Goal: Task Accomplishment & Management: Manage account settings

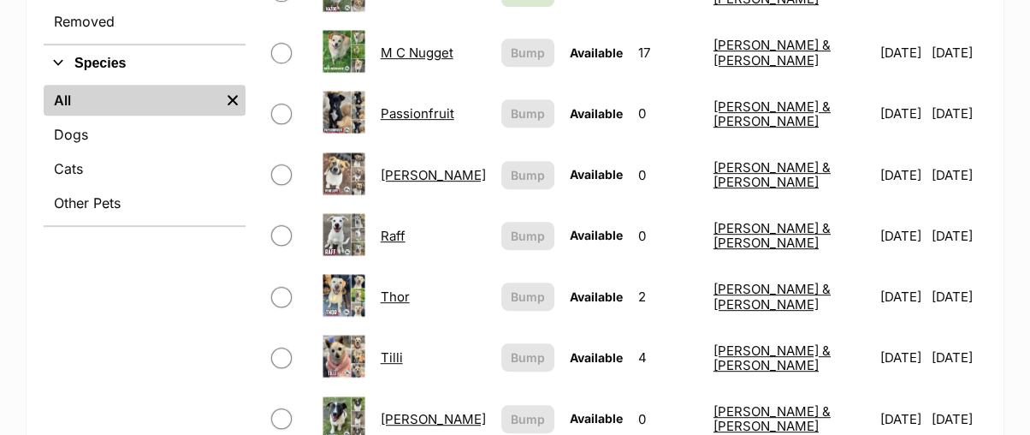
scroll to position [760, 0]
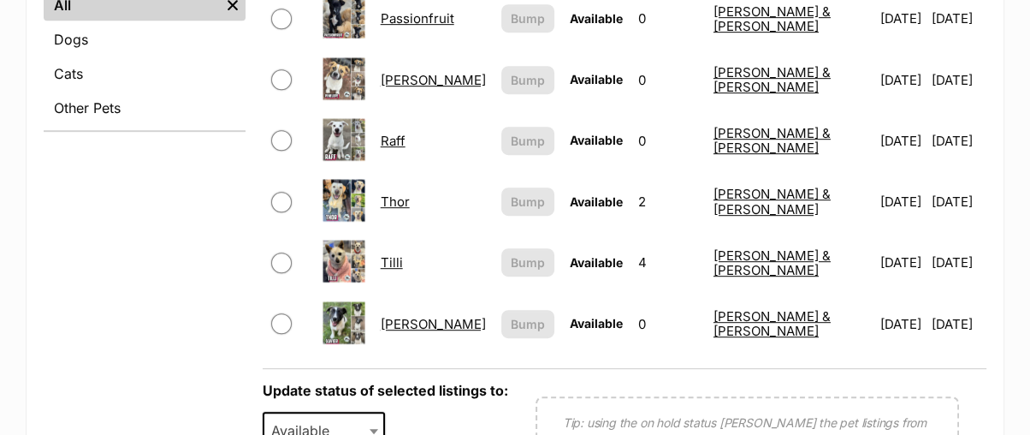
click at [403, 254] on link "Tilli" at bounding box center [392, 262] width 22 height 16
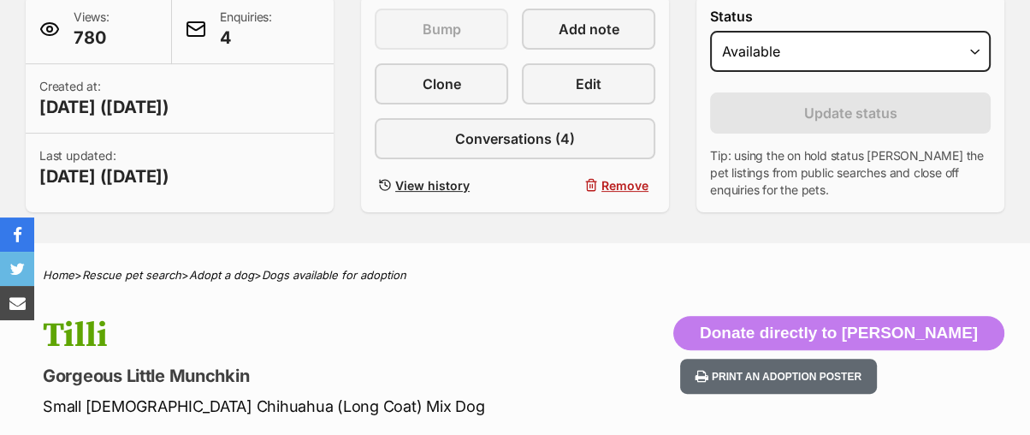
scroll to position [380, 0]
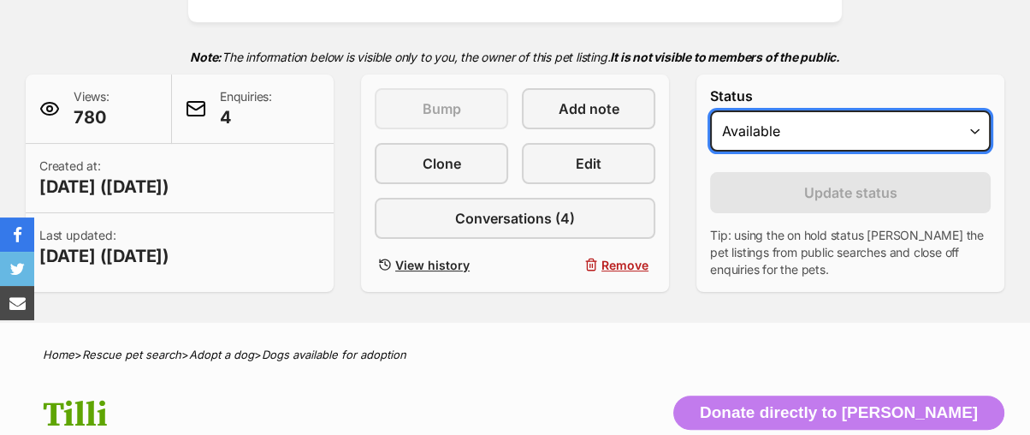
click at [756, 110] on select "Draft - not available as listing has enquires Available On hold Adopted" at bounding box center [850, 130] width 281 height 41
select select "rehomed"
click at [710, 110] on select "Draft - not available as listing has enquires Available On hold Adopted" at bounding box center [850, 130] width 281 height 41
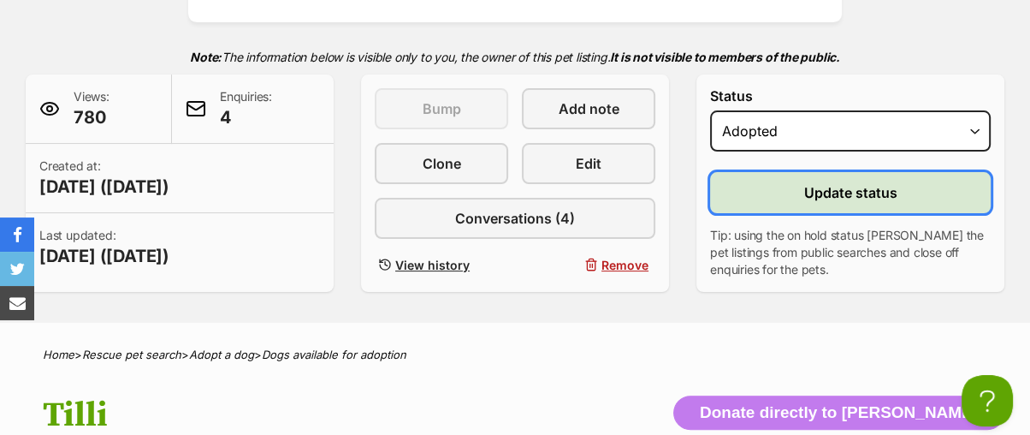
click at [756, 172] on button "Update status" at bounding box center [850, 192] width 281 height 41
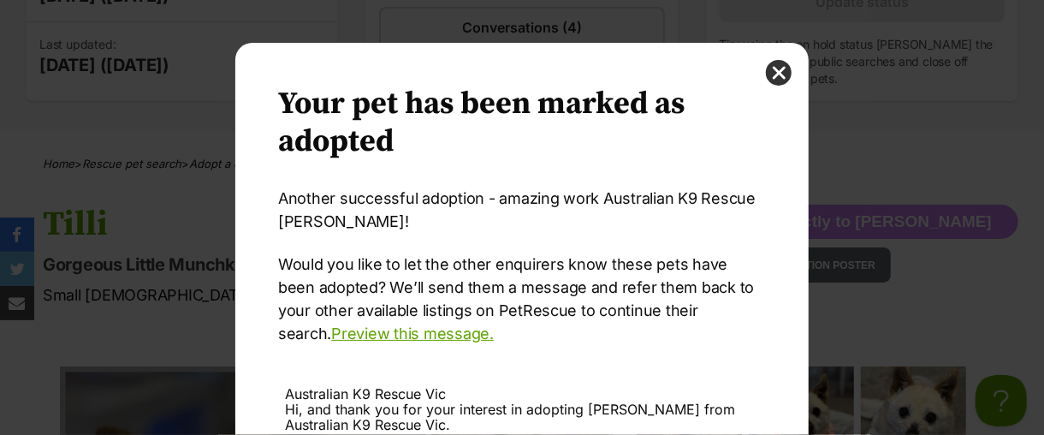
scroll to position [314, 0]
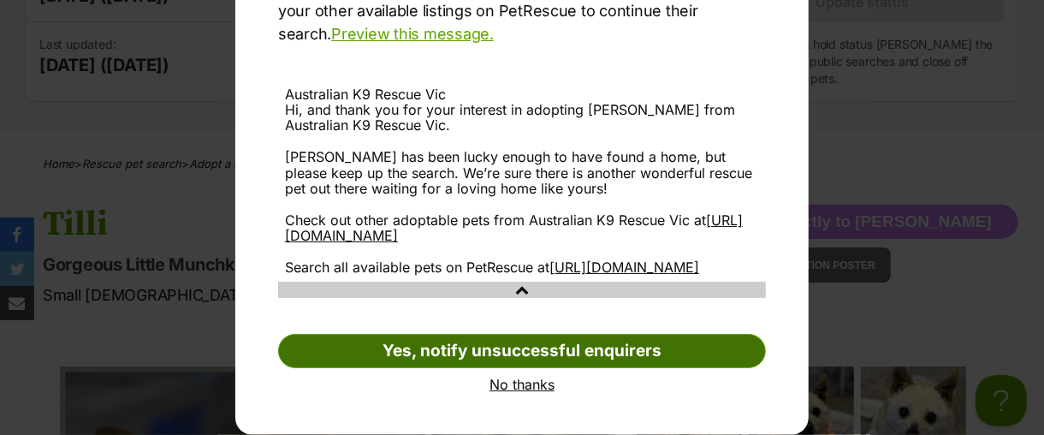
click at [720, 348] on link "Yes, notify unsuccessful enquirers" at bounding box center [522, 351] width 488 height 34
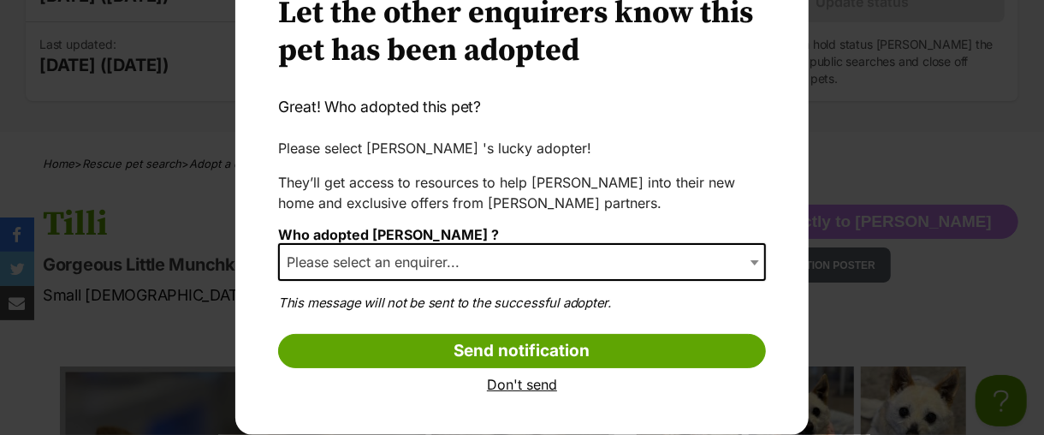
scroll to position [90, 0]
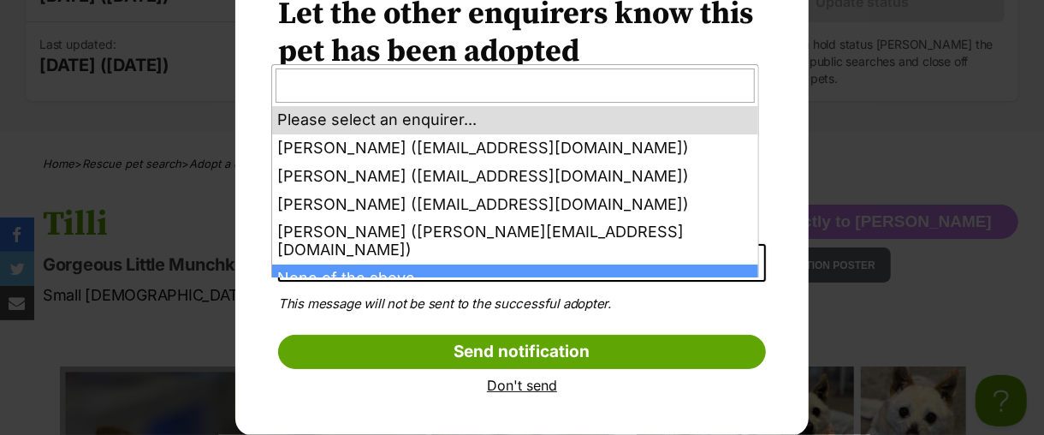
select select "other"
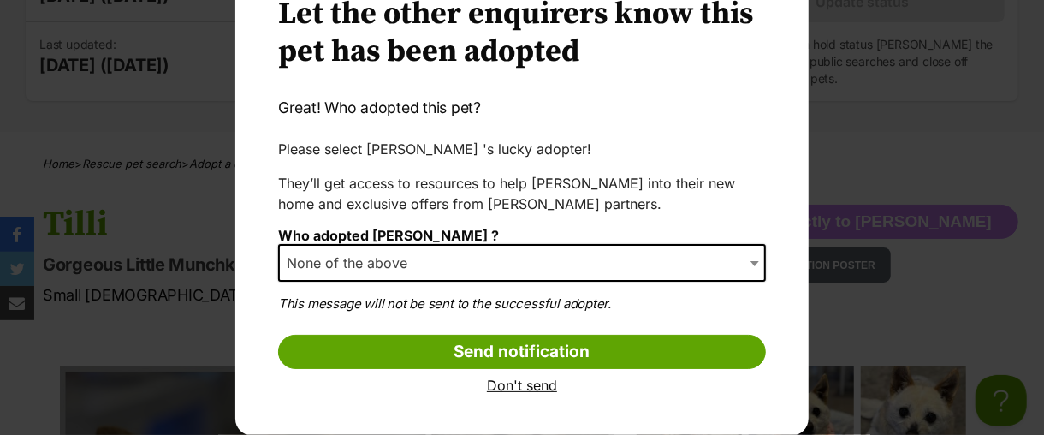
click at [748, 259] on span "Dialog Window - Close (Press escape to close)" at bounding box center [756, 263] width 17 height 38
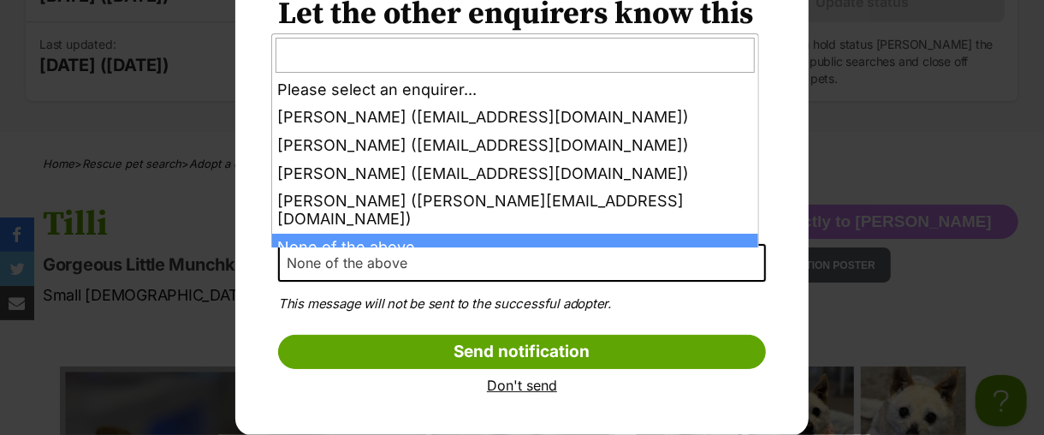
scroll to position [0, 0]
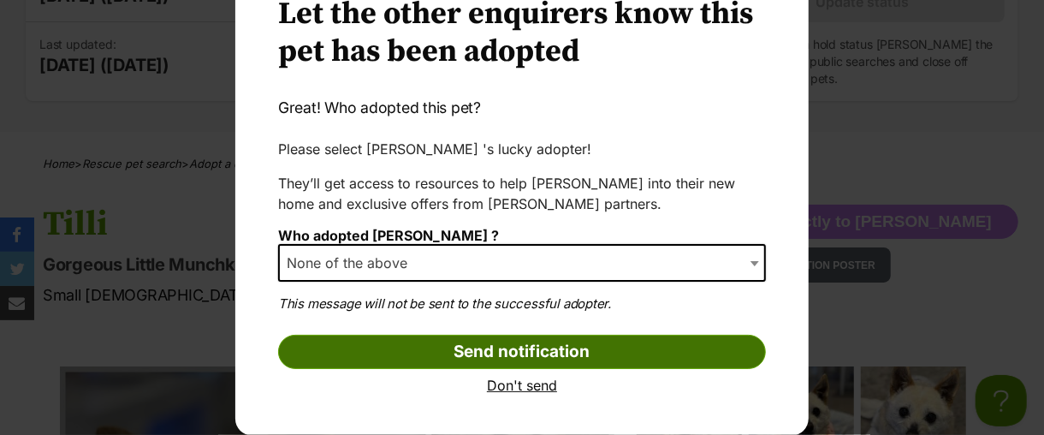
click at [530, 345] on input "Send notification" at bounding box center [522, 352] width 488 height 34
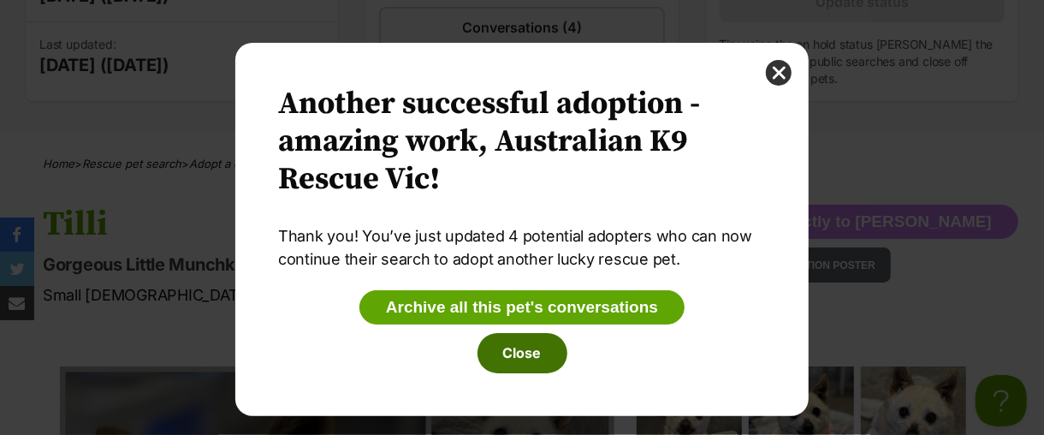
click at [526, 350] on button "Close" at bounding box center [523, 352] width 90 height 39
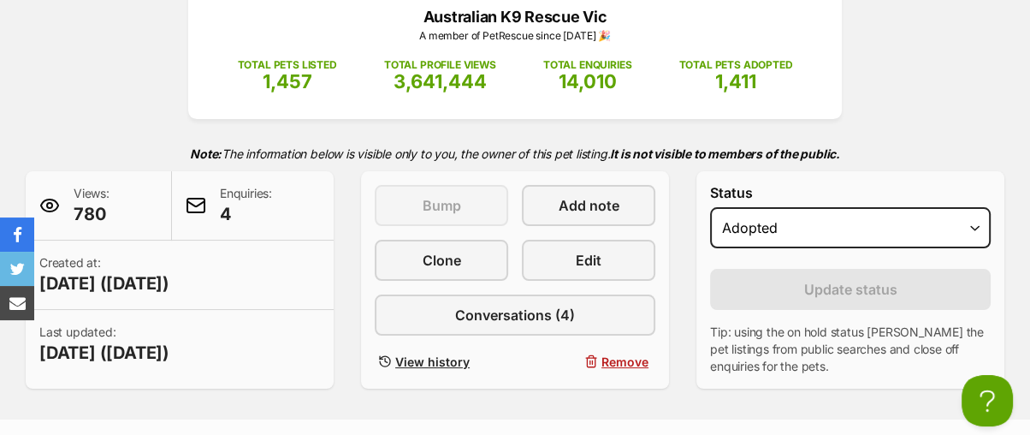
scroll to position [94, 0]
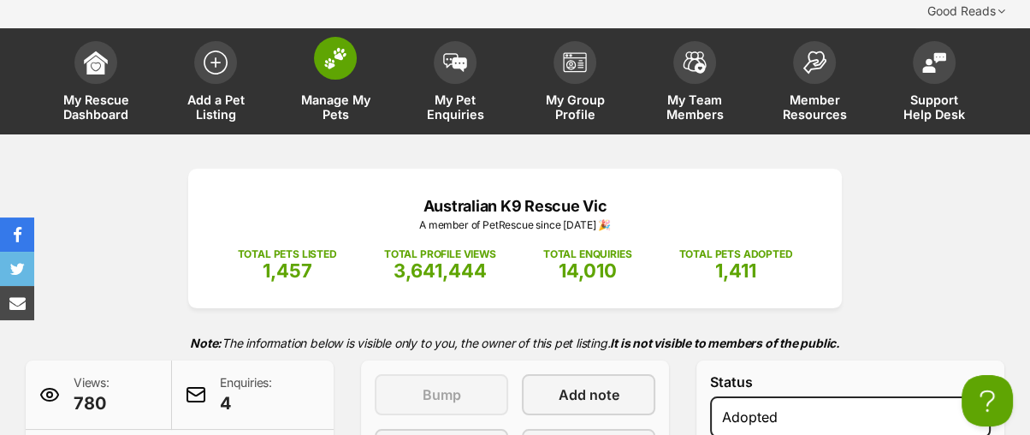
click at [324, 39] on span at bounding box center [335, 58] width 43 height 43
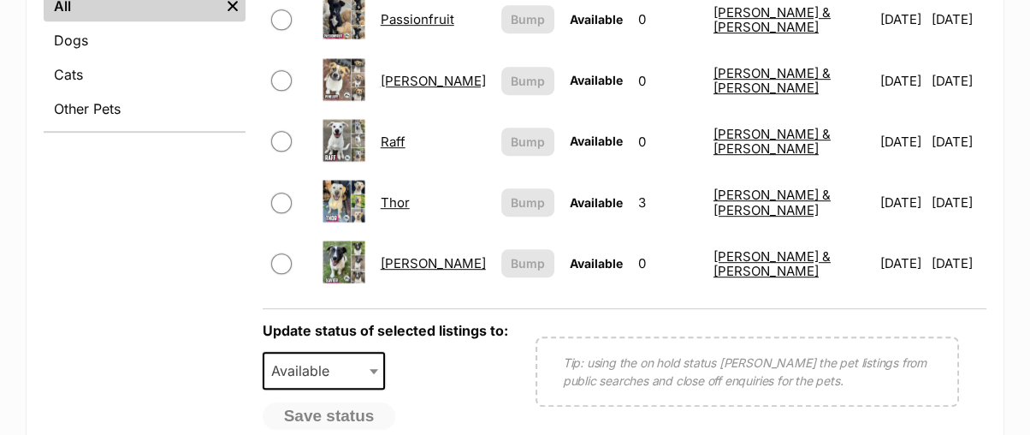
scroll to position [760, 0]
click at [410, 193] on link "Thor" at bounding box center [395, 201] width 29 height 16
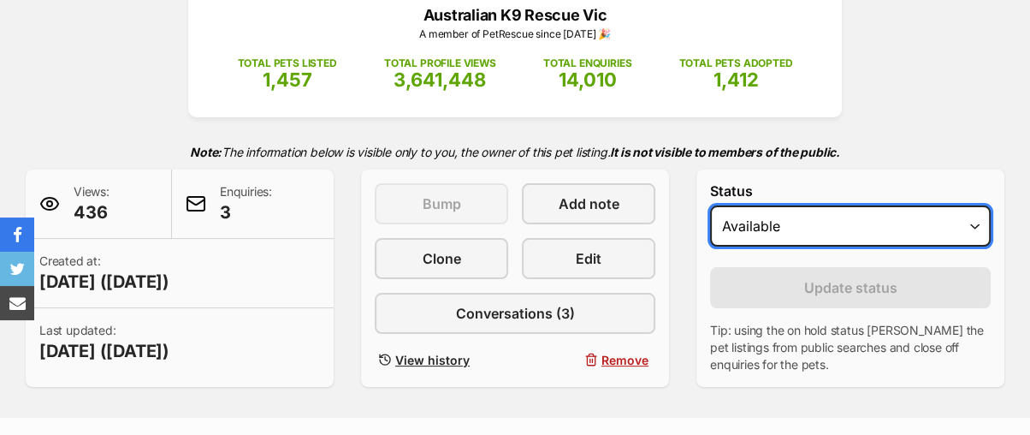
click at [788, 205] on select "Draft - not available as listing has enquires Available On hold Adopted" at bounding box center [850, 225] width 281 height 41
select select "rehomed"
click at [710, 205] on select "Draft - not available as listing has enquires Available On hold Adopted" at bounding box center [850, 225] width 281 height 41
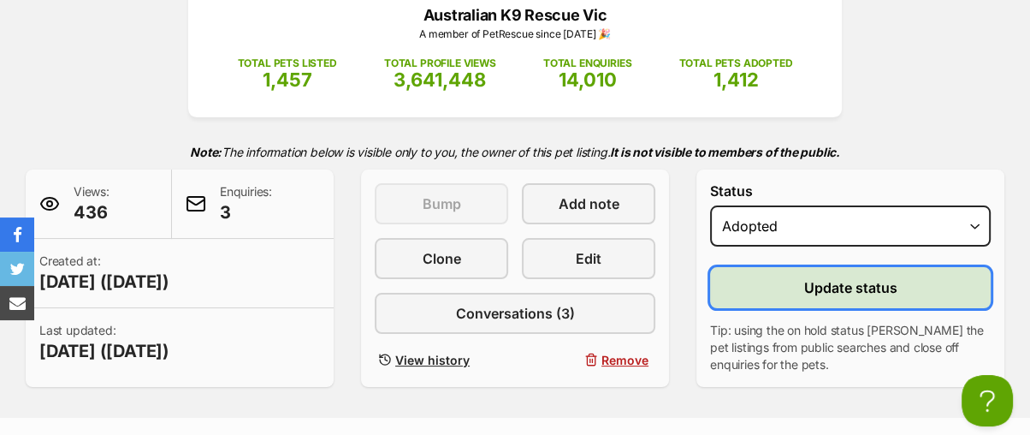
click at [792, 267] on button "Update status" at bounding box center [850, 287] width 281 height 41
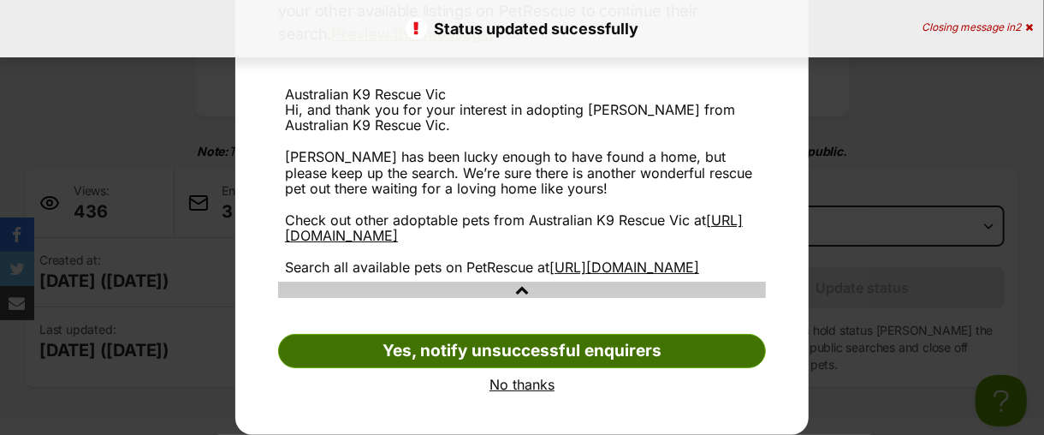
click at [721, 345] on link "Yes, notify unsuccessful enquirers" at bounding box center [522, 351] width 488 height 34
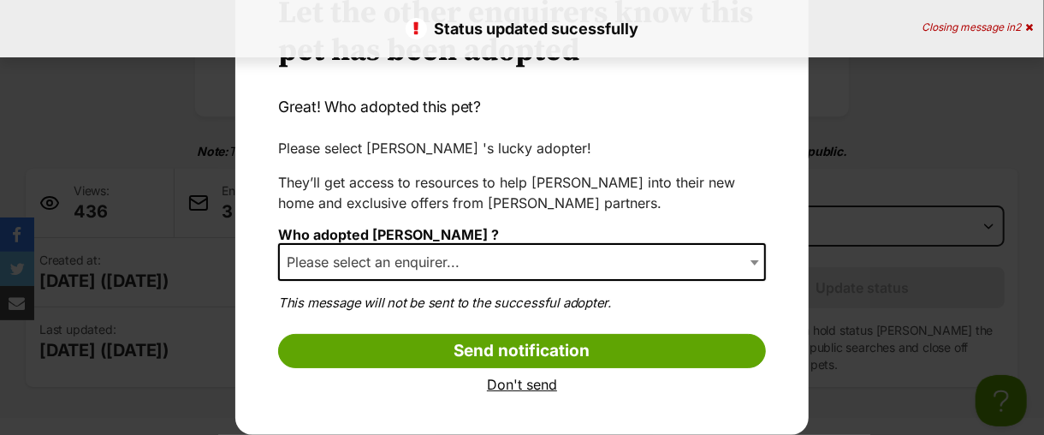
scroll to position [90, 0]
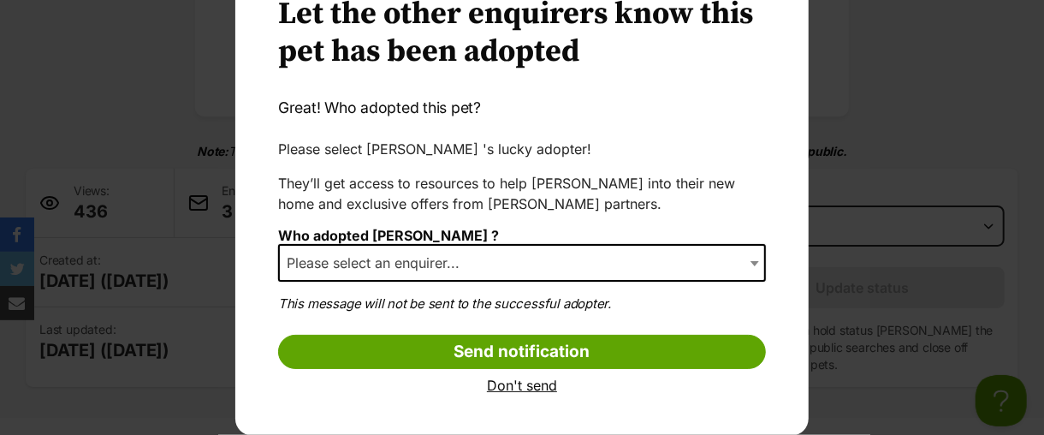
select select "other"
click at [748, 259] on span "Dialog Window - Close (Press escape to close)" at bounding box center [756, 263] width 17 height 38
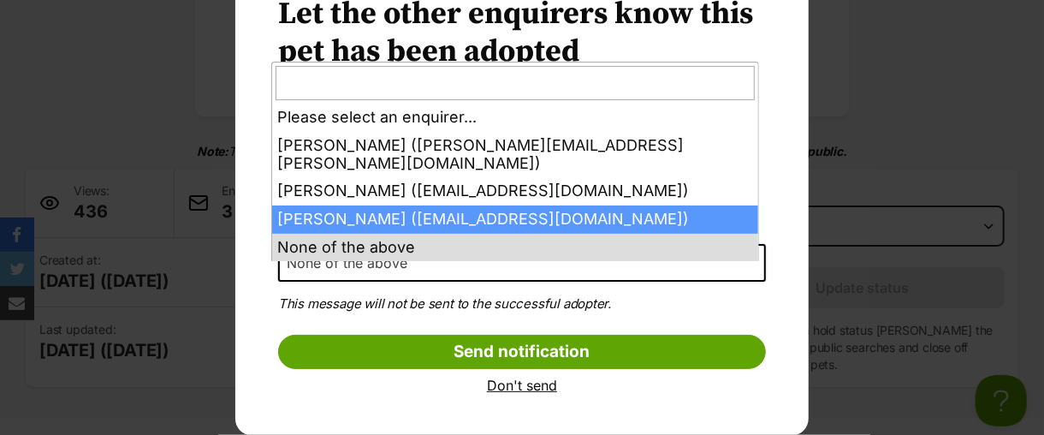
click at [490, 258] on span "None of the above" at bounding box center [522, 263] width 488 height 38
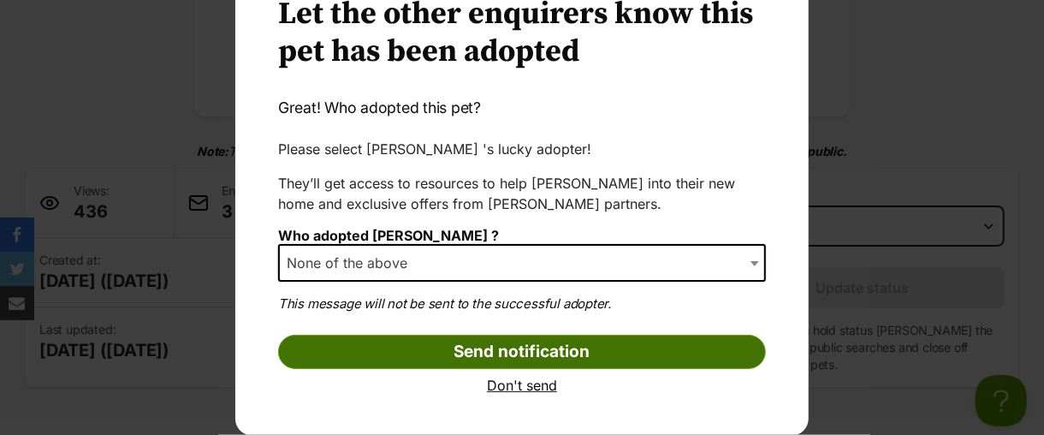
click at [492, 349] on input "Send notification" at bounding box center [522, 352] width 488 height 34
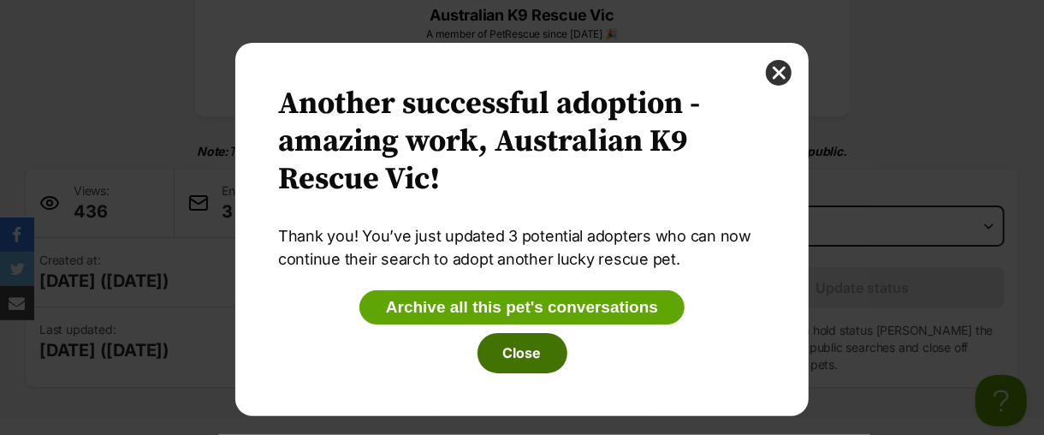
click at [510, 353] on button "Close" at bounding box center [523, 352] width 90 height 39
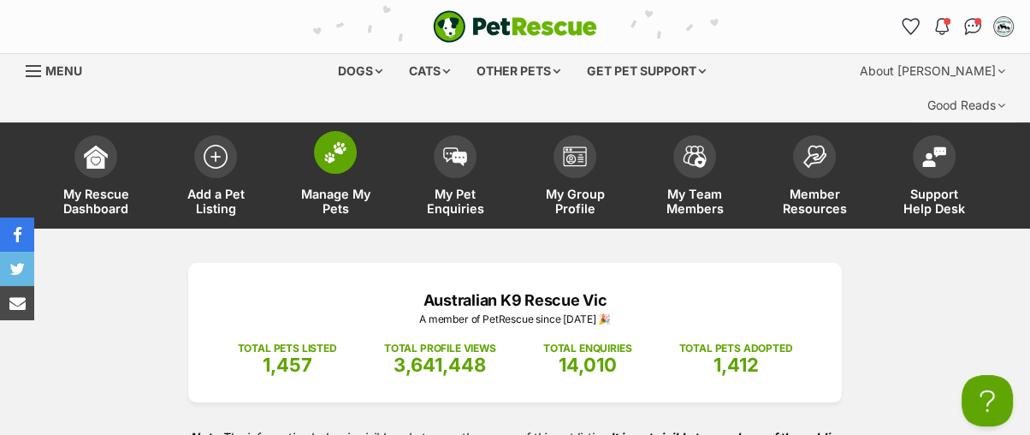
click at [340, 141] on img at bounding box center [335, 152] width 24 height 22
